Goal: Transaction & Acquisition: Purchase product/service

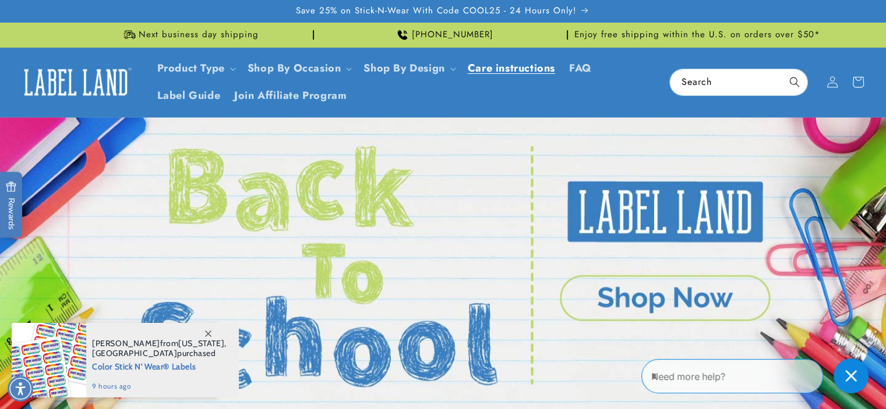
click at [513, 67] on span "Care instructions" at bounding box center [511, 68] width 87 height 13
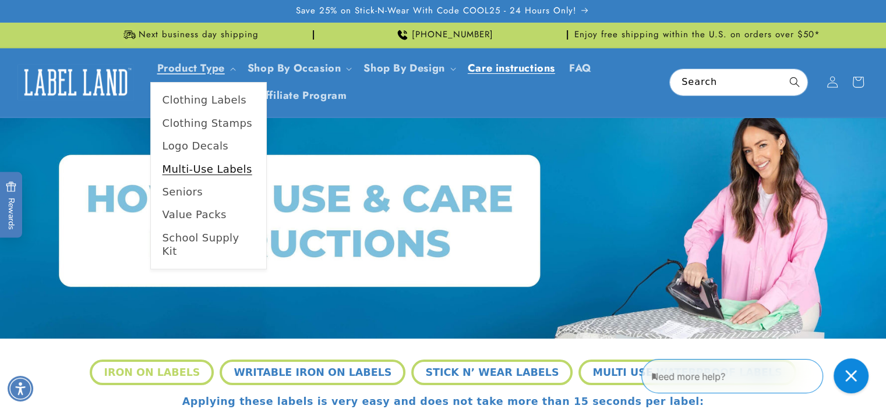
click at [186, 165] on link "Multi-Use Labels" at bounding box center [208, 169] width 115 height 23
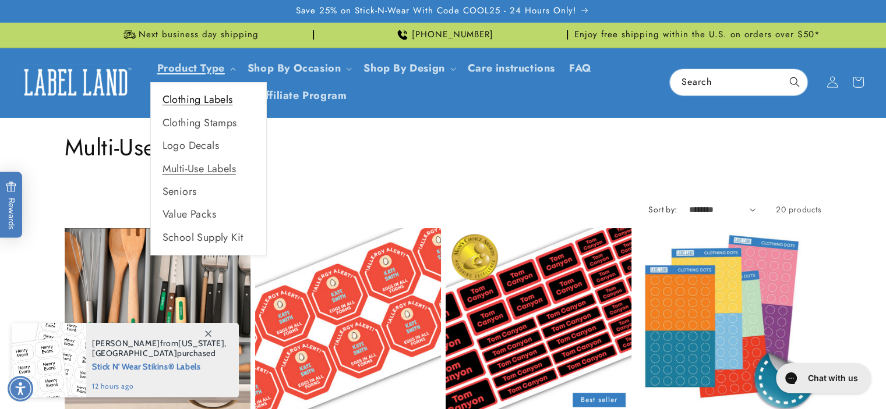
click at [191, 102] on link "Clothing Labels" at bounding box center [208, 100] width 115 height 23
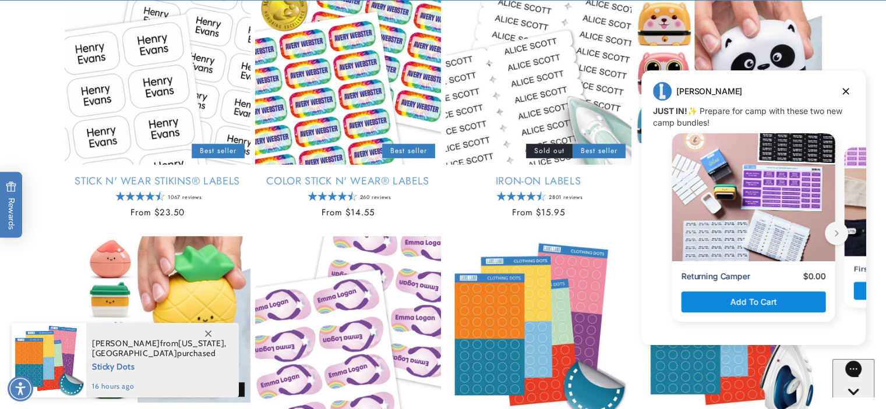
scroll to position [252, 0]
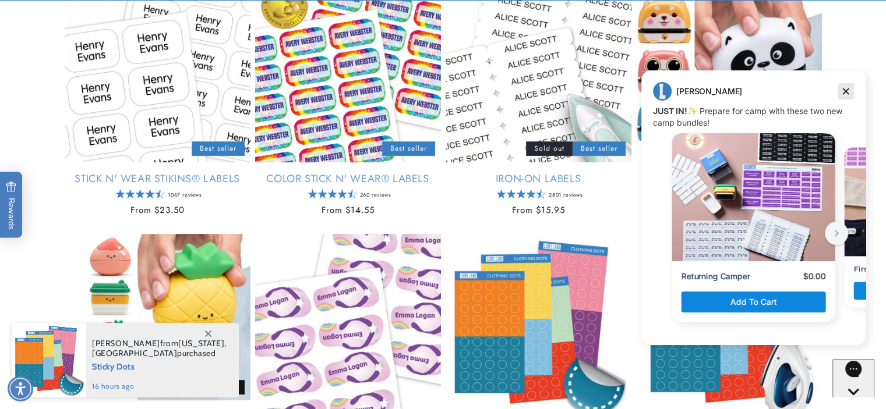
click at [841, 94] on icon "Dismiss campaign" at bounding box center [846, 91] width 12 height 14
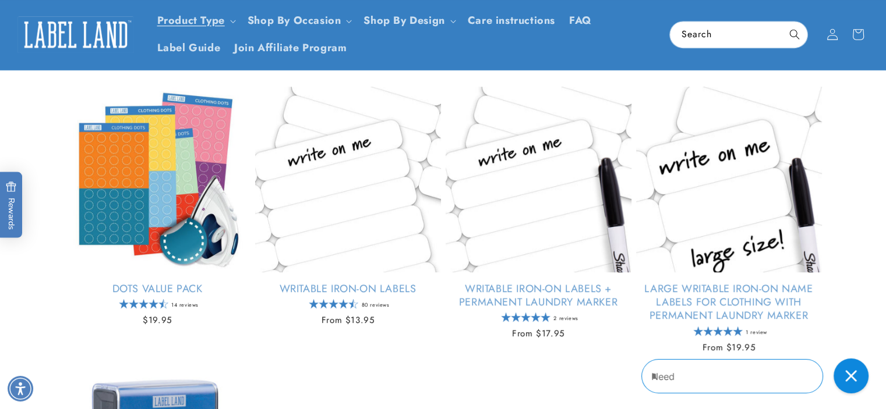
scroll to position [650, 0]
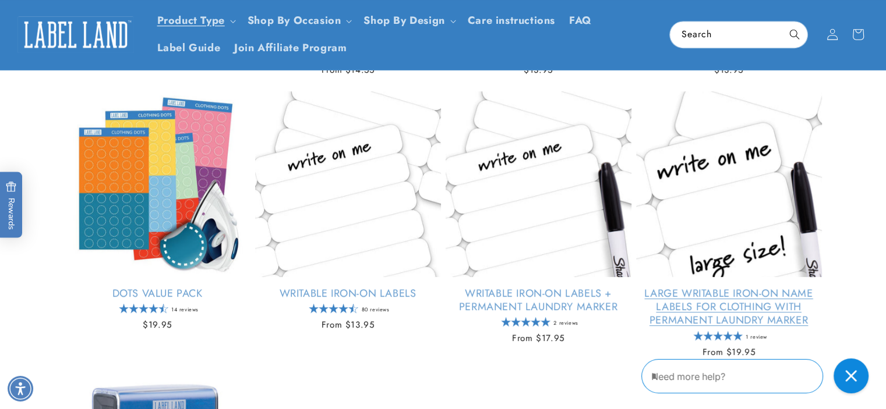
click at [734, 287] on link "Large Writable Iron-On Name Labels for Clothing with Permanent Laundry Marker" at bounding box center [729, 307] width 186 height 41
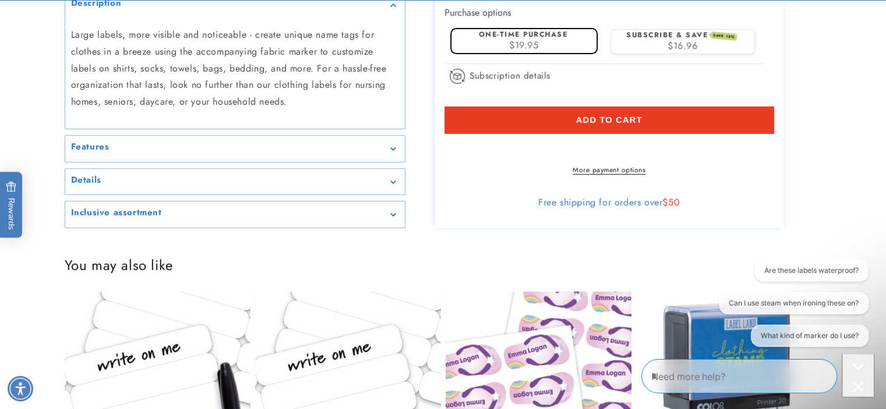
click at [398, 153] on div "Features" at bounding box center [235, 148] width 328 height 9
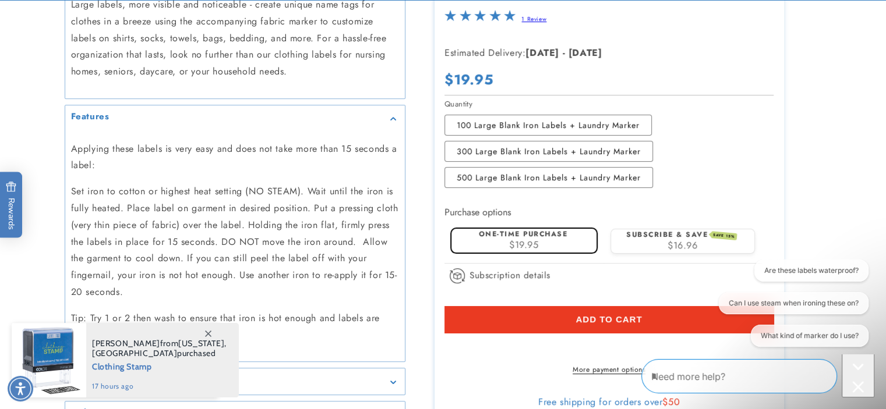
click at [394, 116] on div "Features" at bounding box center [235, 118] width 328 height 9
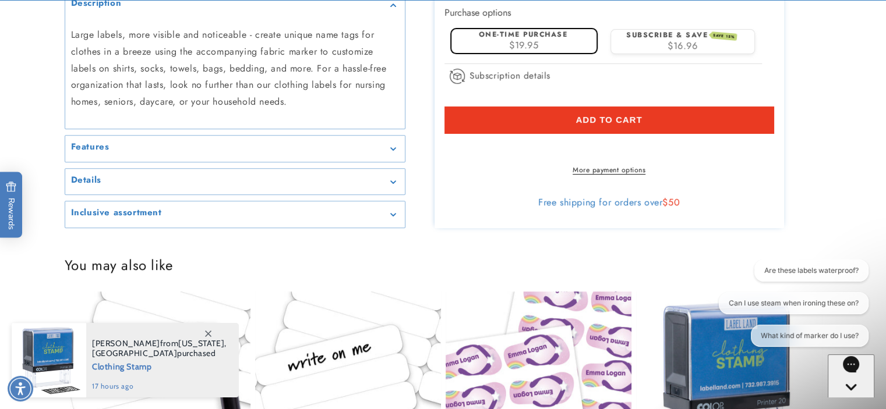
click at [396, 186] on div "Details" at bounding box center [235, 182] width 328 height 9
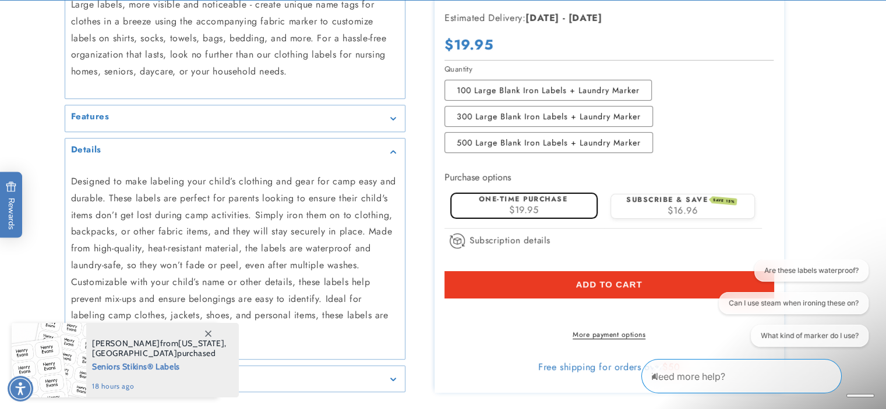
click at [395, 151] on icon "Gallery Viewer" at bounding box center [393, 151] width 6 height 3
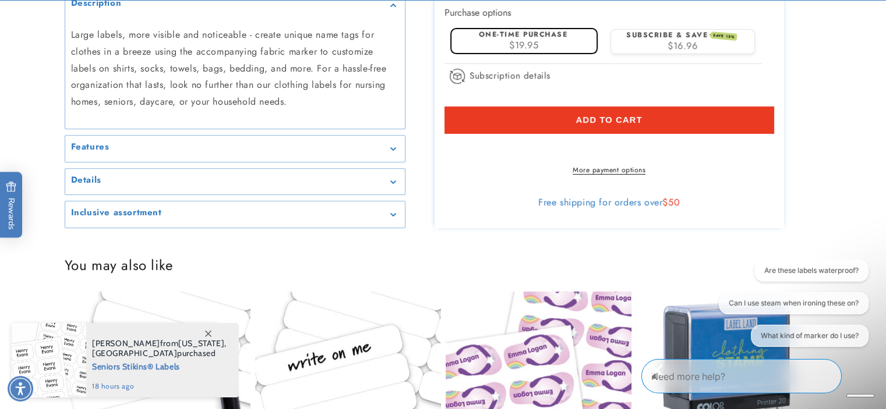
click at [394, 7] on icon "Gallery Viewer" at bounding box center [393, 4] width 6 height 3
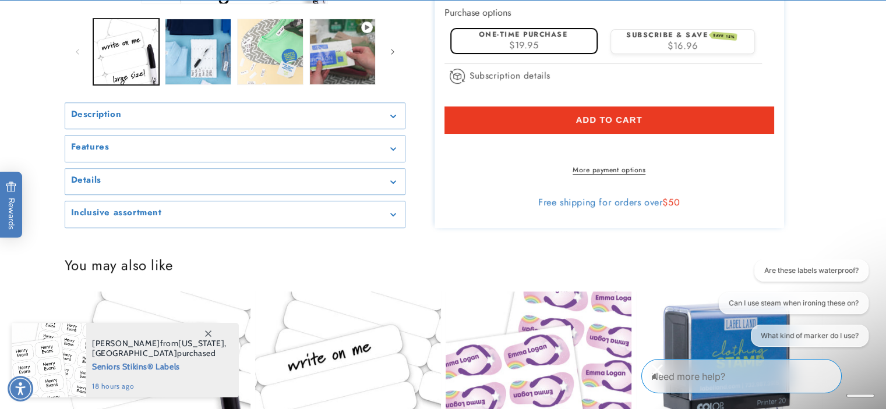
click at [394, 217] on icon "Gallery Viewer" at bounding box center [392, 215] width 5 height 3
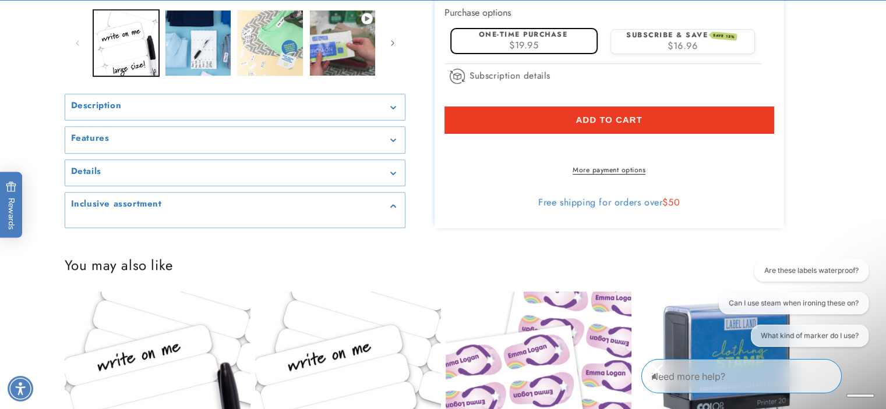
click at [392, 208] on icon "Gallery Viewer" at bounding box center [392, 206] width 5 height 3
